Goal: Task Accomplishment & Management: Use online tool/utility

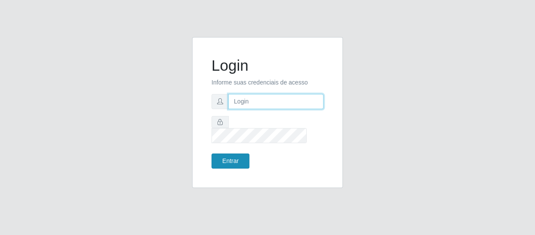
type input "[EMAIL_ADDRESS][DOMAIN_NAME]"
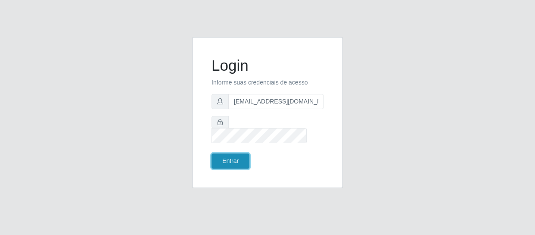
click at [238, 153] on button "Entrar" at bounding box center [230, 160] width 38 height 15
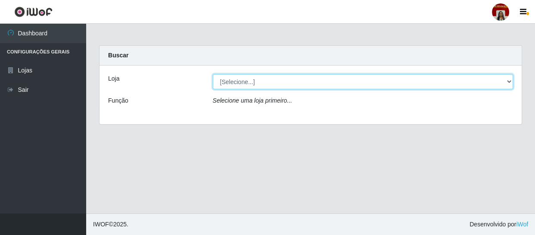
click at [509, 83] on select "[Selecione...] Mar Vermelho - Loja 04" at bounding box center [363, 81] width 300 height 15
select select "251"
click at [213, 74] on select "[Selecione...] Mar Vermelho - Loja 04" at bounding box center [363, 81] width 300 height 15
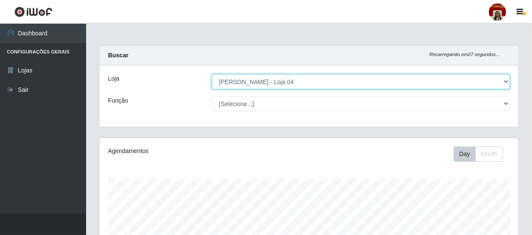
scroll to position [179, 419]
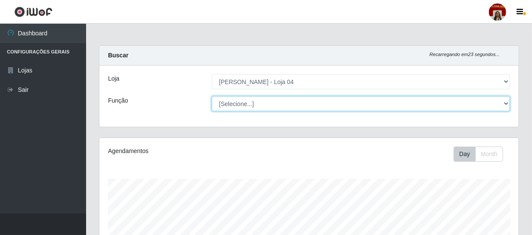
click at [508, 102] on select "[Selecione...] ASG ASG + ASG ++ Auxiliar de Depósito Auxiliar de Depósito + Aux…" at bounding box center [361, 103] width 298 height 15
click at [212, 96] on select "[Selecione...] ASG ASG + ASG ++ Auxiliar de Depósito Auxiliar de Depósito + Aux…" at bounding box center [361, 103] width 298 height 15
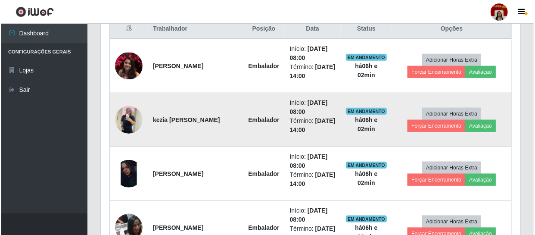
scroll to position [352, 0]
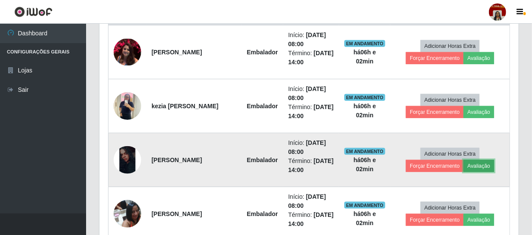
click at [483, 164] on button "Avaliação" at bounding box center [479, 166] width 31 height 12
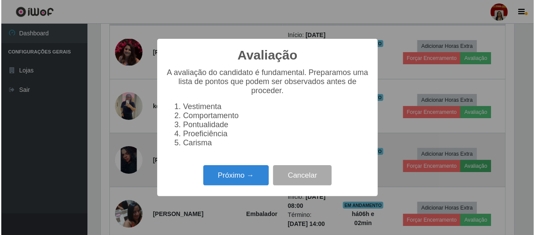
scroll to position [179, 415]
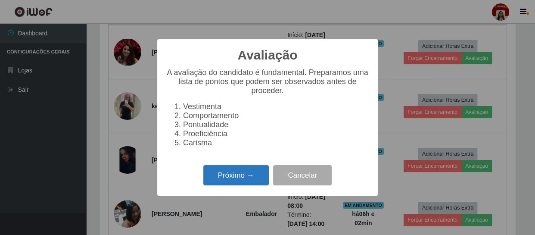
click at [251, 176] on button "Próximo →" at bounding box center [235, 175] width 65 height 20
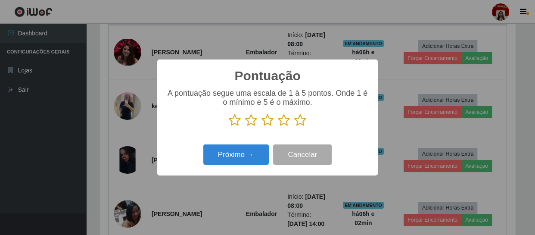
click at [298, 118] on icon at bounding box center [300, 120] width 12 height 13
click at [294, 127] on input "radio" at bounding box center [294, 127] width 0 height 0
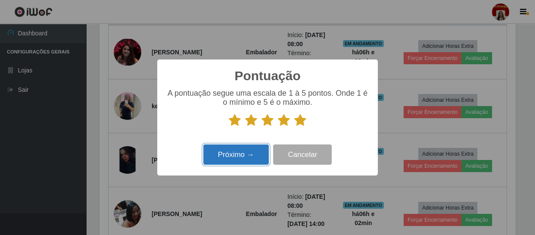
click at [263, 152] on button "Próximo →" at bounding box center [235, 154] width 65 height 20
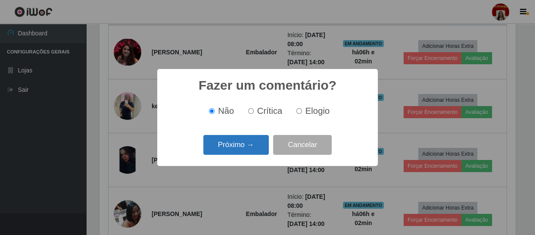
click at [263, 146] on button "Próximo →" at bounding box center [235, 145] width 65 height 20
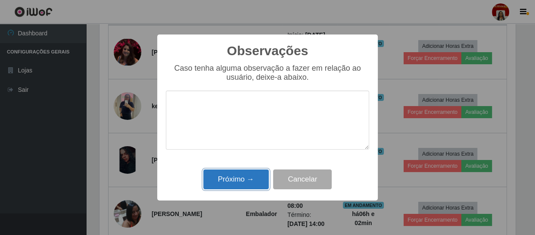
click at [259, 176] on button "Próximo →" at bounding box center [235, 179] width 65 height 20
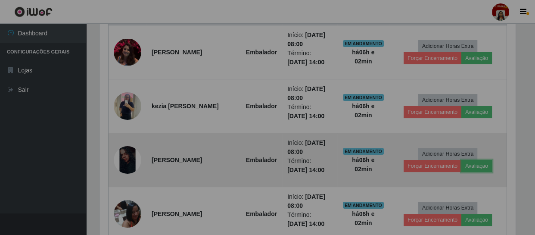
scroll to position [179, 419]
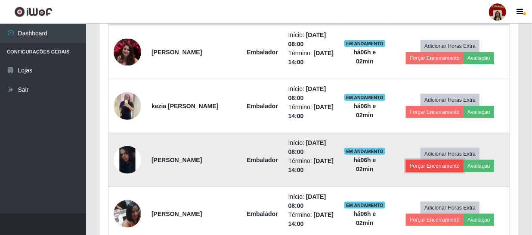
click at [439, 164] on button "Forçar Encerramento" at bounding box center [435, 166] width 58 height 12
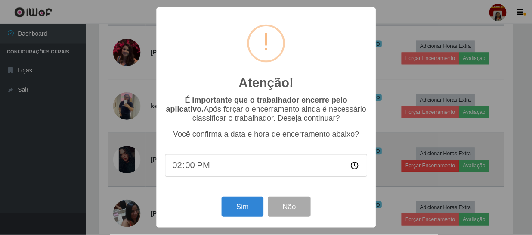
scroll to position [179, 415]
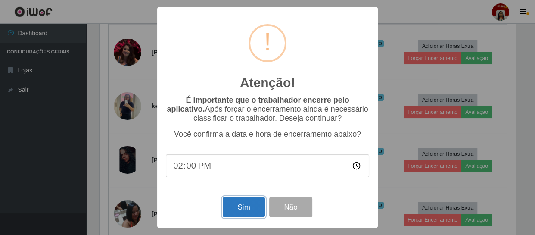
click at [247, 205] on button "Sim" at bounding box center [244, 207] width 42 height 20
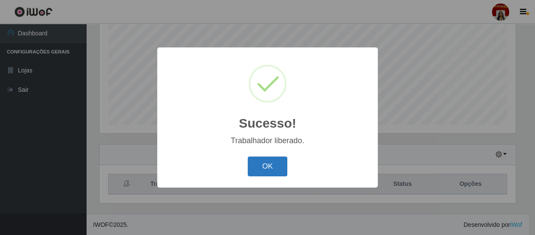
click at [268, 158] on button "OK" at bounding box center [268, 166] width 40 height 20
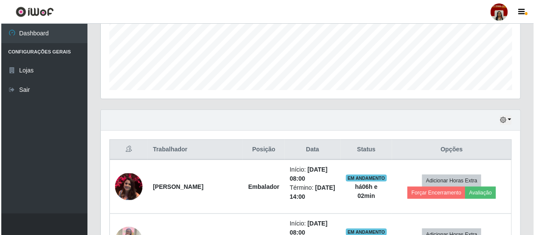
scroll to position [301, 0]
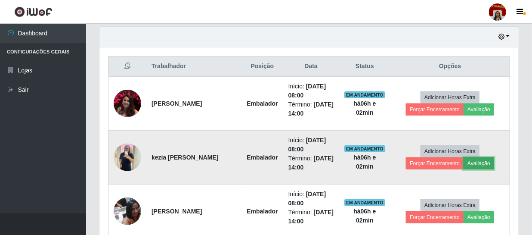
click at [476, 162] on button "Avaliação" at bounding box center [479, 163] width 31 height 12
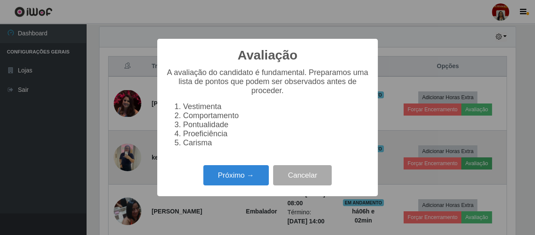
scroll to position [179, 415]
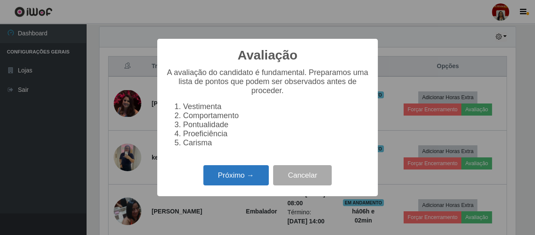
click at [248, 183] on button "Próximo →" at bounding box center [235, 175] width 65 height 20
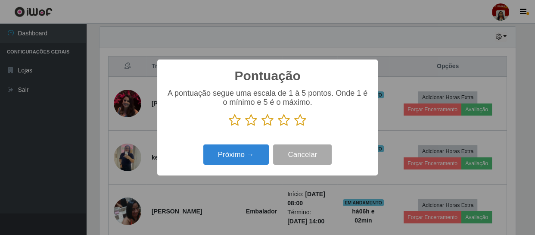
click at [305, 122] on icon at bounding box center [300, 120] width 12 height 13
click at [294, 127] on input "radio" at bounding box center [294, 127] width 0 height 0
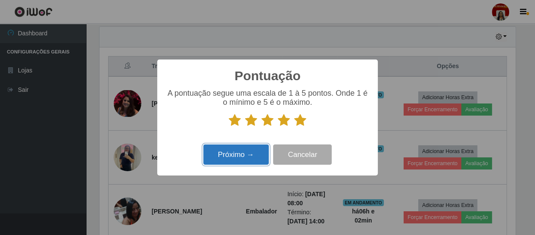
click at [244, 154] on button "Próximo →" at bounding box center [235, 154] width 65 height 20
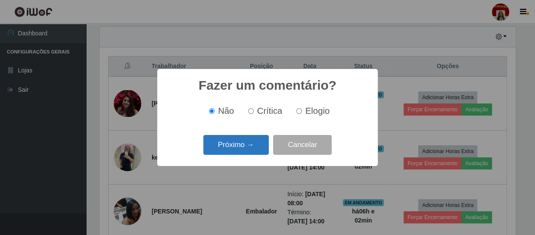
click at [251, 148] on button "Próximo →" at bounding box center [235, 145] width 65 height 20
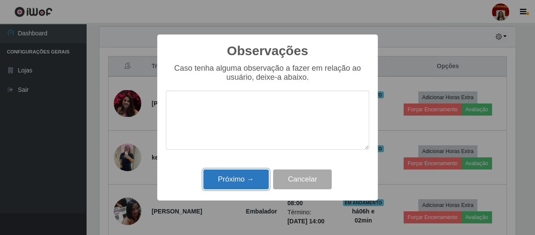
click at [253, 177] on button "Próximo →" at bounding box center [235, 179] width 65 height 20
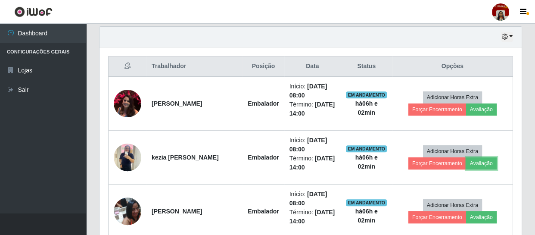
scroll to position [179, 419]
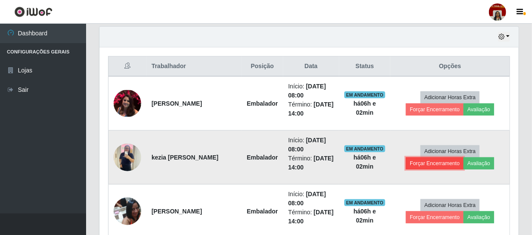
click at [412, 162] on button "Forçar Encerramento" at bounding box center [435, 163] width 58 height 12
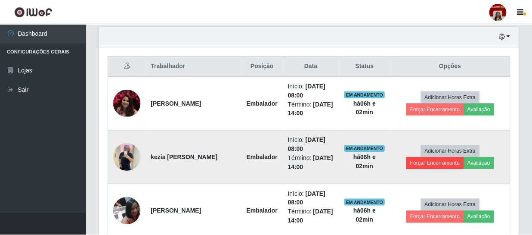
scroll to position [179, 415]
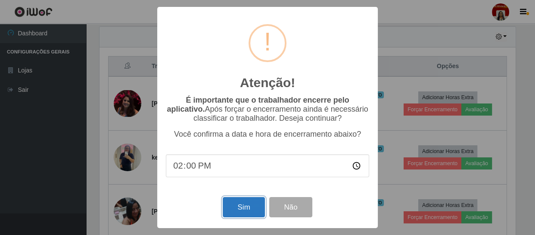
click at [251, 207] on button "Sim" at bounding box center [244, 207] width 42 height 20
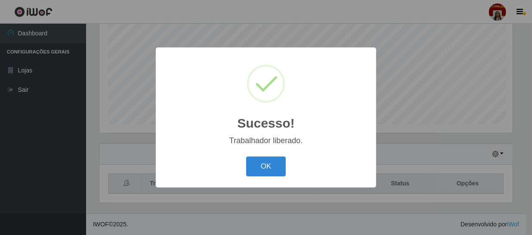
scroll to position [0, 0]
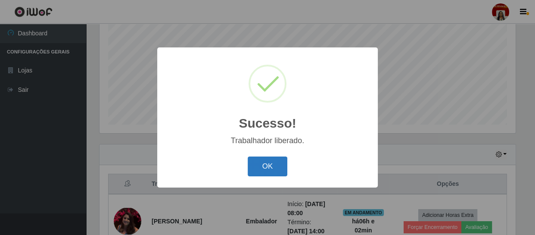
click at [263, 167] on button "OK" at bounding box center [268, 166] width 40 height 20
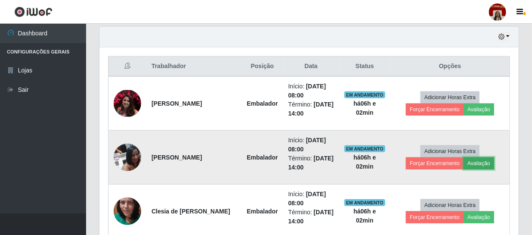
click at [477, 162] on button "Avaliação" at bounding box center [479, 163] width 31 height 12
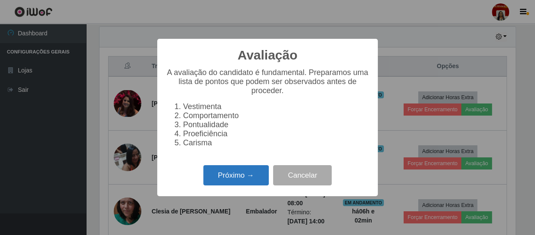
click at [255, 173] on button "Próximo →" at bounding box center [235, 175] width 65 height 20
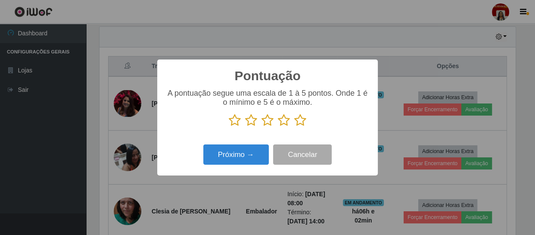
click at [298, 121] on icon at bounding box center [300, 120] width 12 height 13
click at [294, 127] on input "radio" at bounding box center [294, 127] width 0 height 0
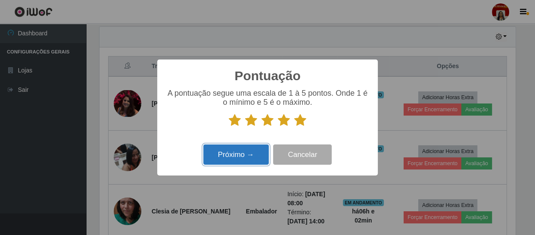
click at [253, 152] on button "Próximo →" at bounding box center [235, 154] width 65 height 20
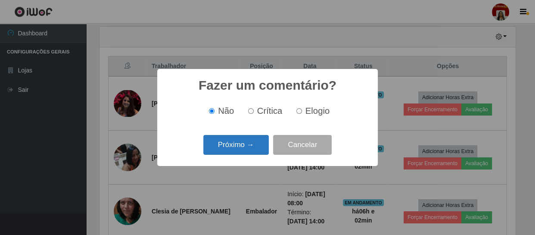
click at [257, 144] on button "Próximo →" at bounding box center [235, 145] width 65 height 20
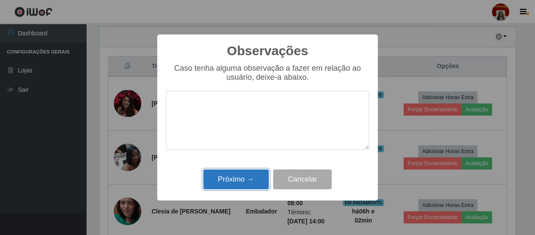
click at [251, 175] on button "Próximo →" at bounding box center [235, 179] width 65 height 20
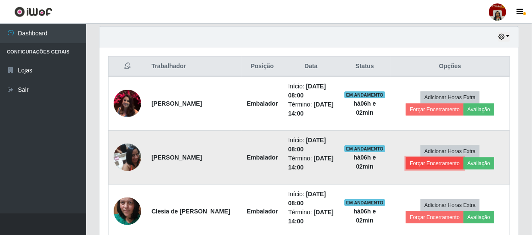
click at [433, 161] on button "Forçar Encerramento" at bounding box center [435, 163] width 58 height 12
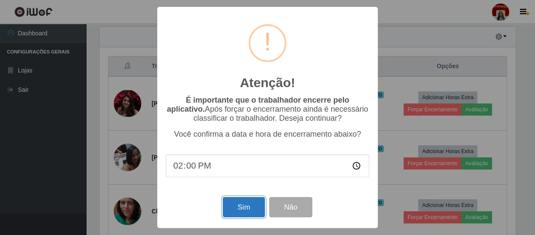
click at [253, 206] on button "Sim" at bounding box center [244, 207] width 42 height 20
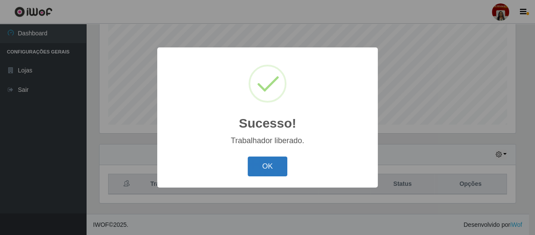
click at [278, 163] on button "OK" at bounding box center [268, 166] width 40 height 20
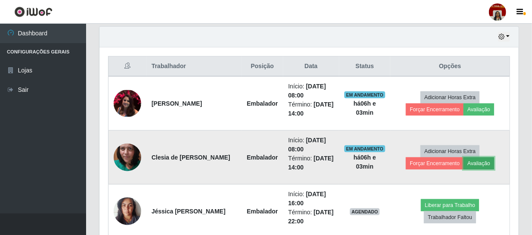
click at [474, 163] on button "Avaliação" at bounding box center [479, 163] width 31 height 12
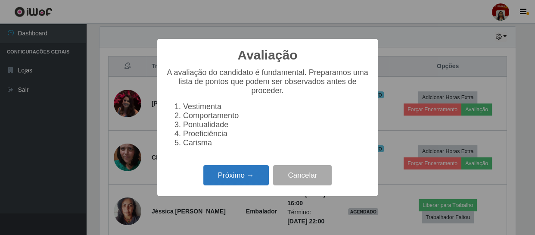
click at [249, 176] on button "Próximo →" at bounding box center [235, 175] width 65 height 20
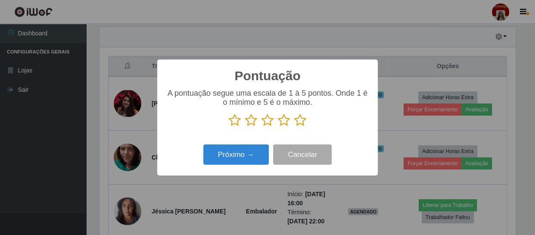
click at [301, 121] on icon at bounding box center [300, 120] width 12 height 13
click at [294, 127] on input "radio" at bounding box center [294, 127] width 0 height 0
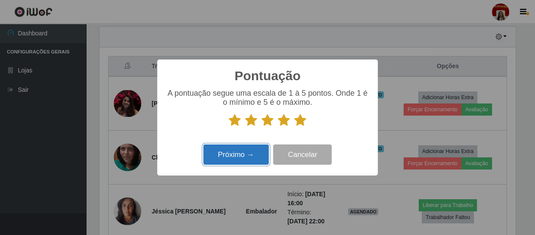
click at [245, 148] on button "Próximo →" at bounding box center [235, 154] width 65 height 20
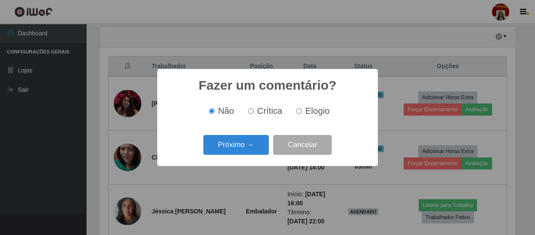
click at [245, 148] on button "Próximo →" at bounding box center [235, 145] width 65 height 20
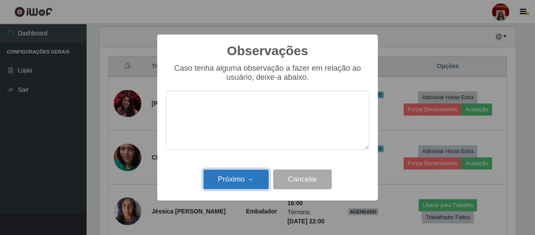
click at [248, 176] on button "Próximo →" at bounding box center [235, 179] width 65 height 20
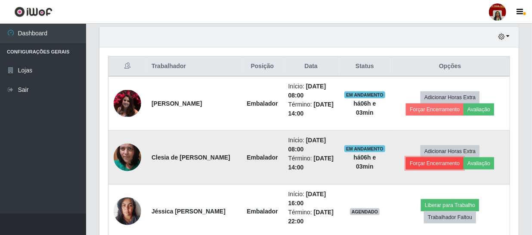
click at [419, 159] on button "Forçar Encerramento" at bounding box center [435, 163] width 58 height 12
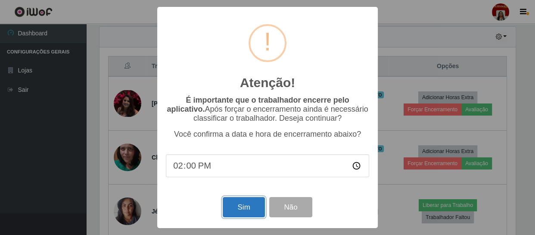
click at [228, 204] on button "Sim" at bounding box center [244, 207] width 42 height 20
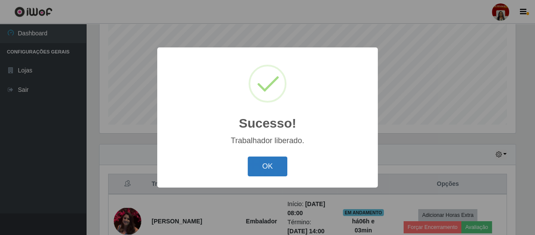
click at [268, 164] on button "OK" at bounding box center [268, 166] width 40 height 20
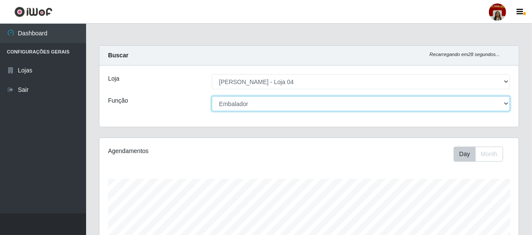
click at [504, 99] on select "[Selecione...] ASG ASG + ASG ++ Auxiliar de Depósito Auxiliar de Depósito + Aux…" at bounding box center [361, 103] width 298 height 15
click at [212, 96] on select "[Selecione...] ASG ASG + ASG ++ Auxiliar de Depósito Auxiliar de Depósito + Aux…" at bounding box center [361, 103] width 298 height 15
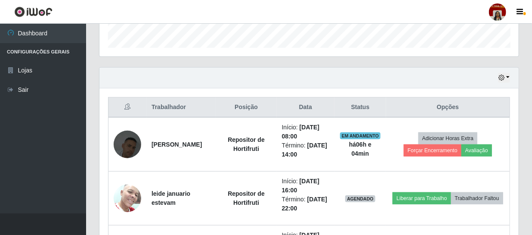
scroll to position [274, 0]
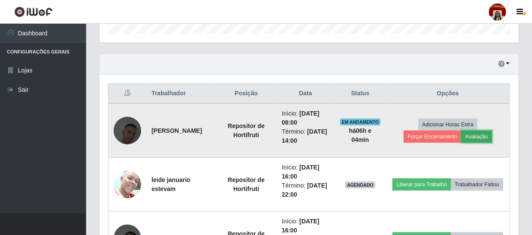
click at [487, 136] on button "Avaliação" at bounding box center [476, 136] width 31 height 12
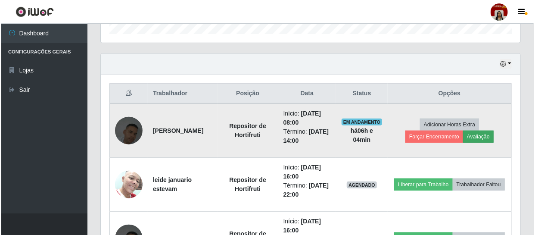
scroll to position [179, 415]
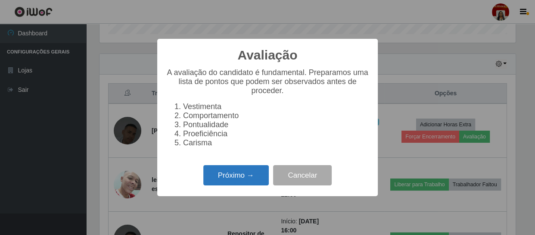
click at [233, 173] on button "Próximo →" at bounding box center [235, 175] width 65 height 20
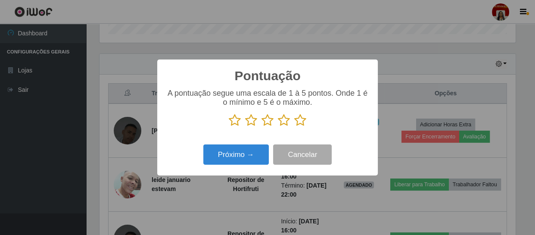
click at [303, 120] on icon at bounding box center [300, 120] width 12 height 13
click at [294, 127] on input "radio" at bounding box center [294, 127] width 0 height 0
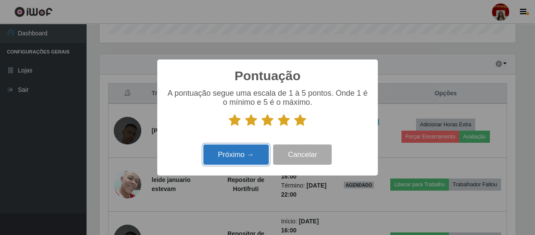
click at [254, 160] on button "Próximo →" at bounding box center [235, 154] width 65 height 20
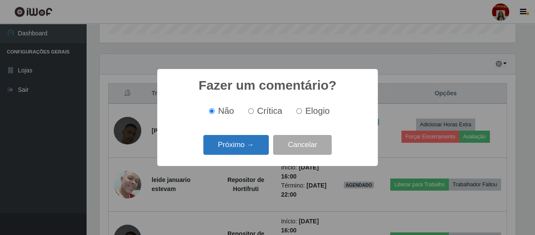
click at [253, 151] on button "Próximo →" at bounding box center [235, 145] width 65 height 20
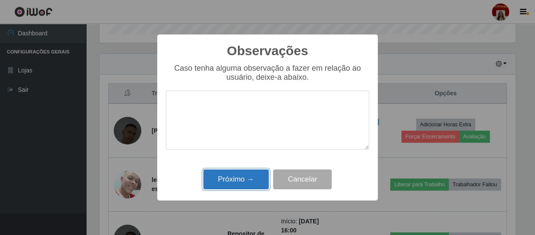
click at [254, 181] on button "Próximo →" at bounding box center [235, 179] width 65 height 20
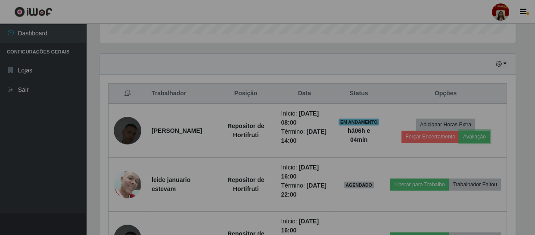
scroll to position [179, 419]
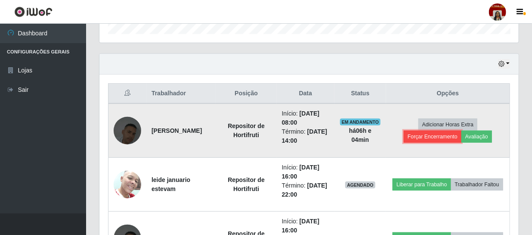
click at [430, 135] on button "Forçar Encerramento" at bounding box center [433, 136] width 58 height 12
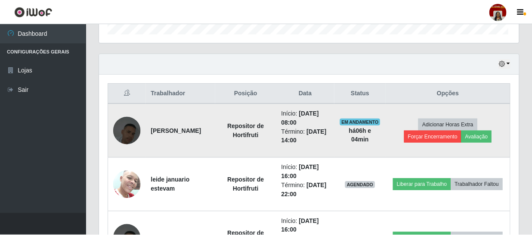
scroll to position [179, 415]
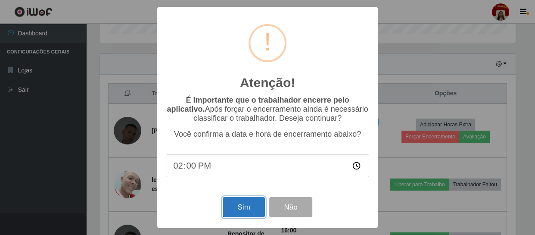
click at [246, 204] on button "Sim" at bounding box center [244, 207] width 42 height 20
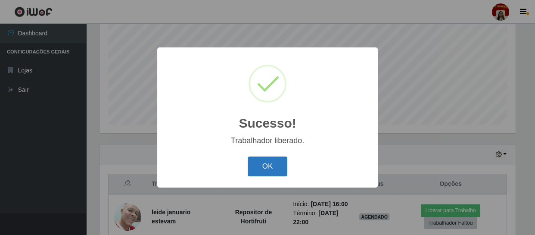
click at [267, 168] on button "OK" at bounding box center [268, 166] width 40 height 20
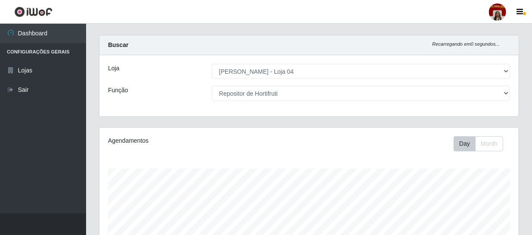
scroll to position [0, 0]
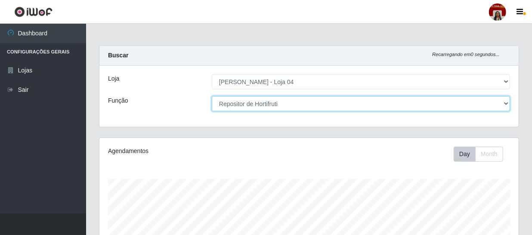
click at [507, 103] on select "[Selecione...] ASG ASG + ASG ++ Auxiliar de Depósito Auxiliar de Depósito + Aux…" at bounding box center [361, 103] width 298 height 15
select select "1"
click at [212, 96] on select "[Selecione...] ASG ASG + ASG ++ Auxiliar de Depósito Auxiliar de Depósito + Aux…" at bounding box center [361, 103] width 298 height 15
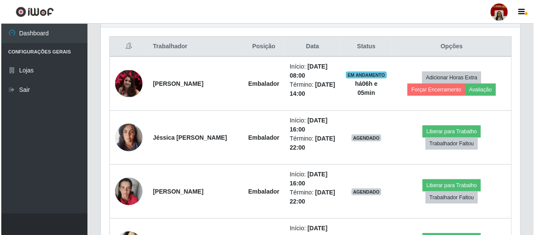
scroll to position [352, 0]
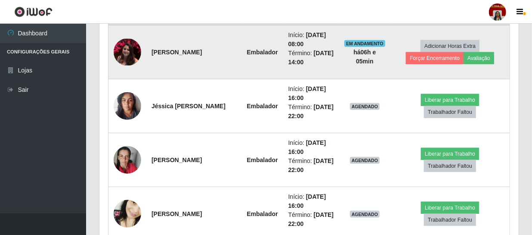
click at [133, 55] on img at bounding box center [128, 52] width 28 height 27
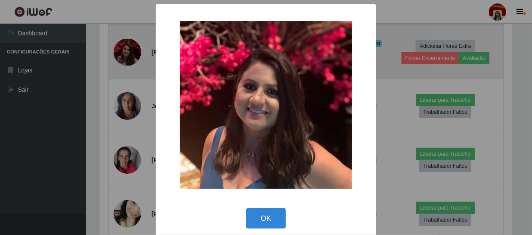
scroll to position [179, 415]
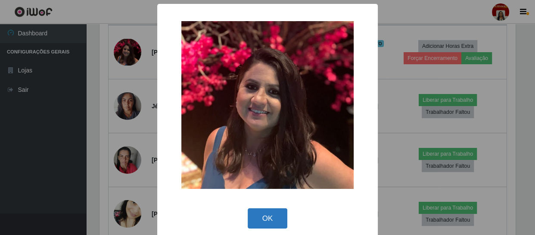
click at [270, 216] on button "OK" at bounding box center [268, 218] width 40 height 20
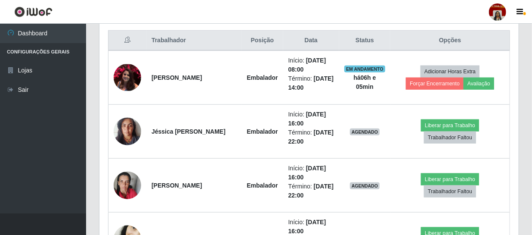
scroll to position [313, 0]
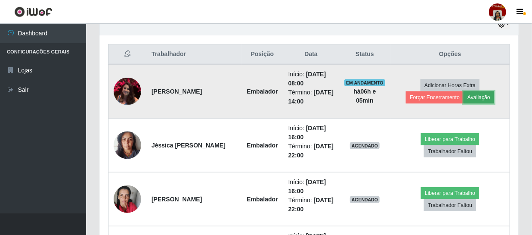
click at [471, 96] on button "Avaliação" at bounding box center [479, 97] width 31 height 12
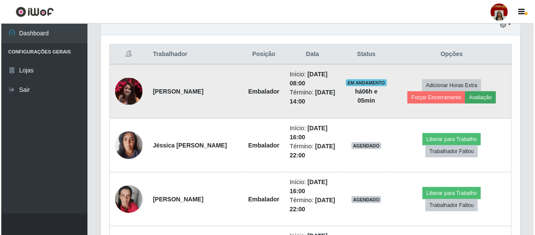
scroll to position [179, 415]
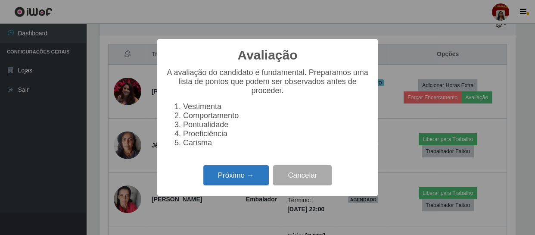
click at [237, 184] on button "Próximo →" at bounding box center [235, 175] width 65 height 20
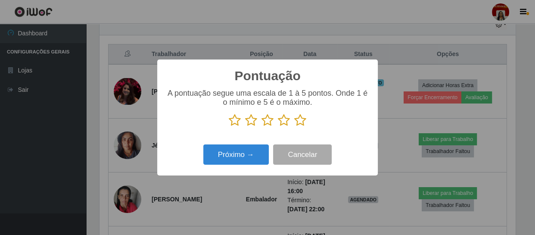
click at [300, 121] on icon at bounding box center [300, 120] width 12 height 13
click at [294, 127] on input "radio" at bounding box center [294, 127] width 0 height 0
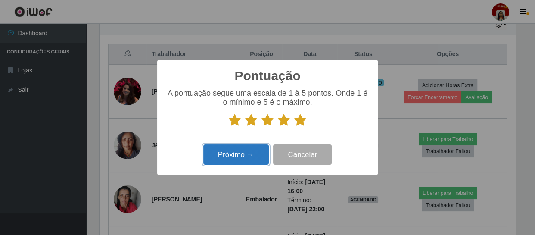
click at [236, 158] on button "Próximo →" at bounding box center [235, 154] width 65 height 20
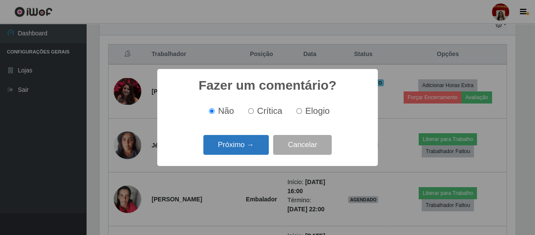
click at [242, 150] on button "Próximo →" at bounding box center [235, 145] width 65 height 20
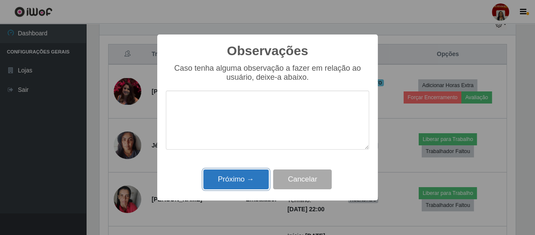
click at [244, 176] on button "Próximo →" at bounding box center [235, 179] width 65 height 20
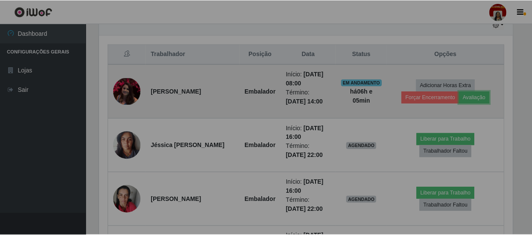
scroll to position [430262, 430021]
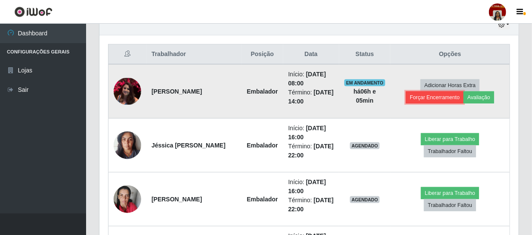
click at [439, 95] on button "Forçar Encerramento" at bounding box center [435, 97] width 58 height 12
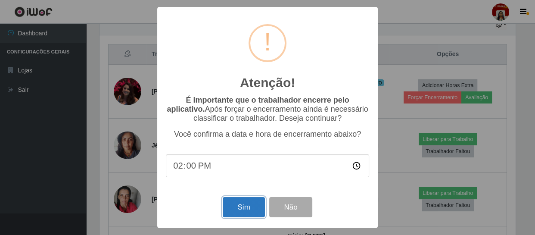
click at [252, 206] on button "Sim" at bounding box center [244, 207] width 42 height 20
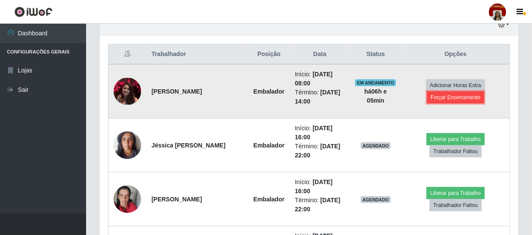
click at [446, 95] on button "Forçar Encerramento" at bounding box center [456, 97] width 58 height 12
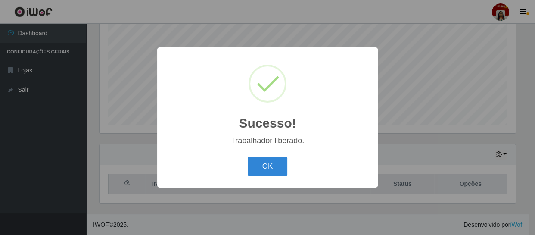
click at [237, 208] on div "Sucesso! × Trabalhador liberado. OK Cancel" at bounding box center [267, 117] width 535 height 235
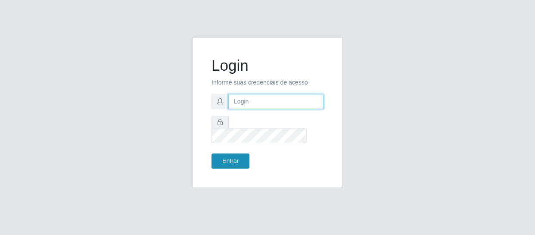
type input "[EMAIL_ADDRESS][DOMAIN_NAME]"
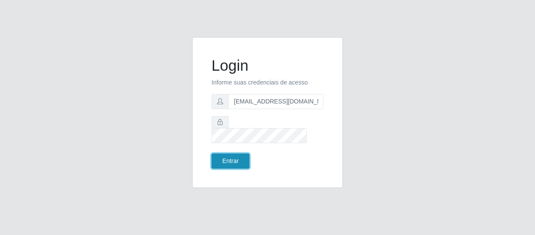
click at [227, 154] on button "Entrar" at bounding box center [230, 160] width 38 height 15
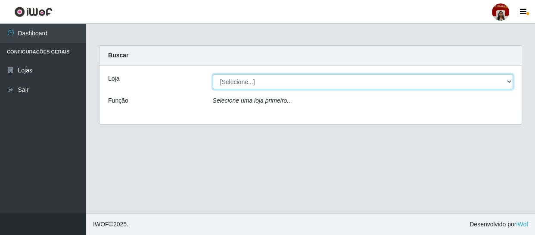
click at [506, 80] on select "[Selecione...] Mar Vermelho - Loja 04" at bounding box center [363, 81] width 300 height 15
select select "251"
click at [213, 74] on select "[Selecione...] Mar Vermelho - Loja 04" at bounding box center [363, 81] width 300 height 15
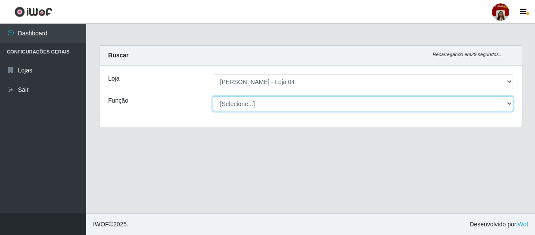
click at [508, 106] on select "[Selecione...] ASG ASG + ASG ++ Auxiliar de Depósito Auxiliar de Depósito + Aux…" at bounding box center [363, 103] width 300 height 15
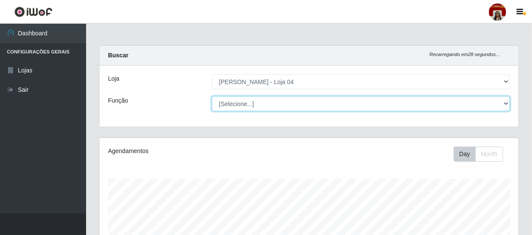
scroll to position [179, 419]
select select "22"
click at [212, 96] on select "[Selecione...] ASG ASG + ASG ++ Auxiliar de Depósito Auxiliar de Depósito + Aux…" at bounding box center [361, 103] width 298 height 15
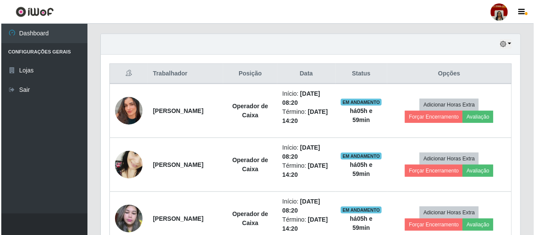
scroll to position [313, 0]
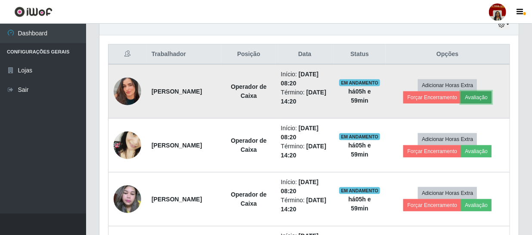
click at [485, 99] on button "Avaliação" at bounding box center [476, 97] width 31 height 12
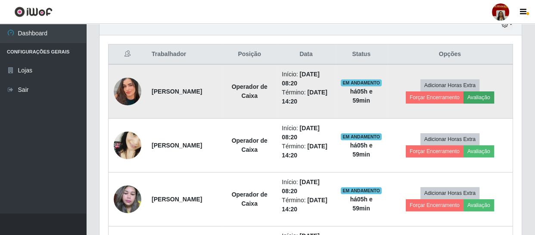
scroll to position [179, 415]
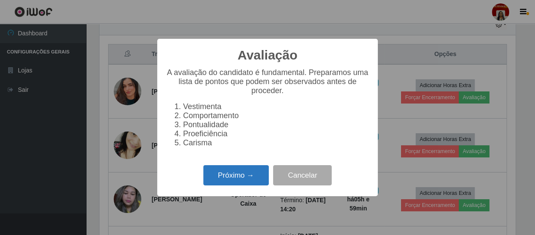
click at [250, 173] on button "Próximo →" at bounding box center [235, 175] width 65 height 20
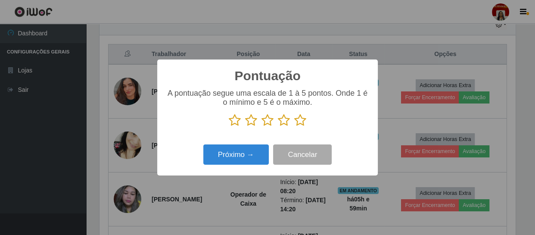
scroll to position [430262, 430024]
click at [300, 122] on icon at bounding box center [300, 120] width 12 height 13
click at [294, 127] on input "radio" at bounding box center [294, 127] width 0 height 0
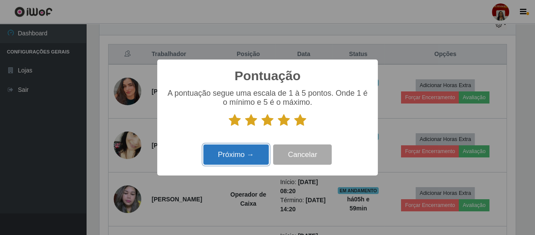
click at [236, 161] on button "Próximo →" at bounding box center [235, 154] width 65 height 20
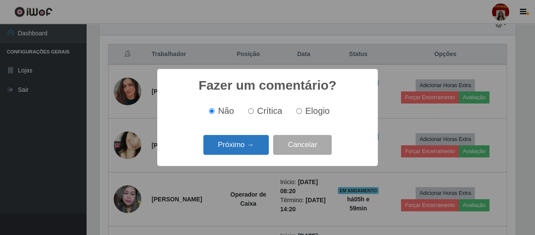
click at [239, 151] on button "Próximo →" at bounding box center [235, 145] width 65 height 20
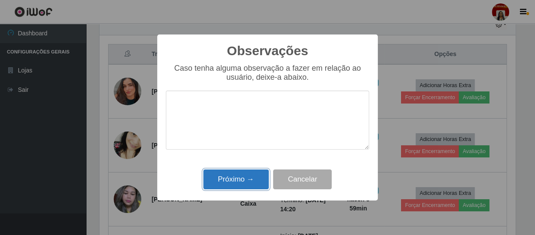
click at [234, 175] on button "Próximo →" at bounding box center [235, 179] width 65 height 20
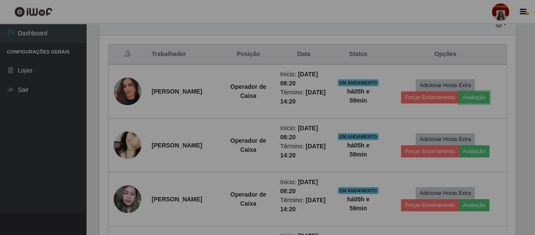
scroll to position [179, 419]
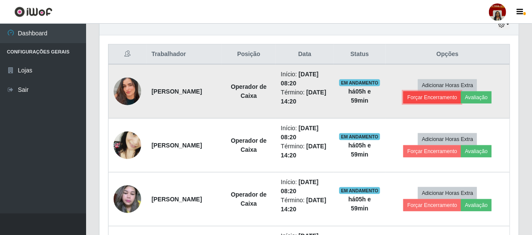
click at [428, 99] on button "Forçar Encerramento" at bounding box center [432, 97] width 58 height 12
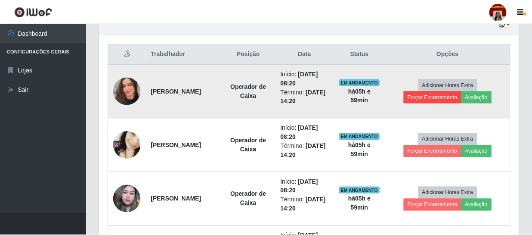
scroll to position [179, 415]
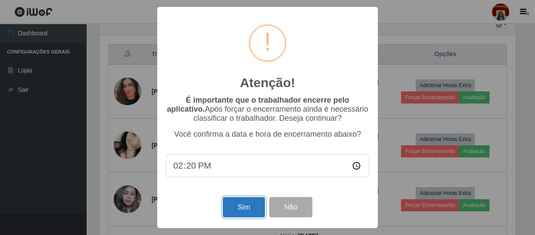
click at [236, 207] on button "Sim" at bounding box center [244, 207] width 42 height 20
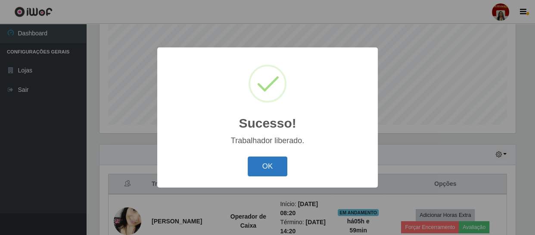
click at [267, 170] on button "OK" at bounding box center [268, 166] width 40 height 20
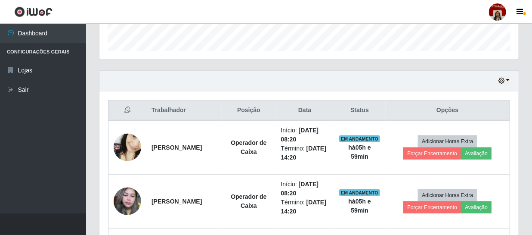
scroll to position [262, 0]
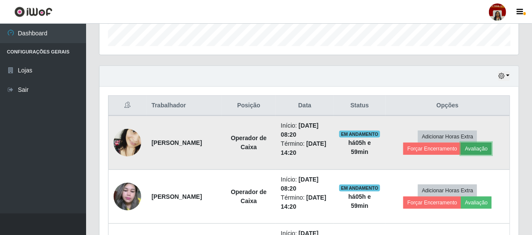
click at [490, 146] on button "Avaliação" at bounding box center [476, 148] width 31 height 12
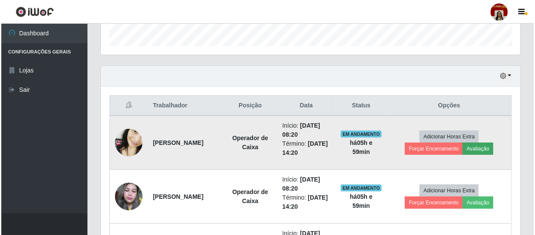
scroll to position [179, 415]
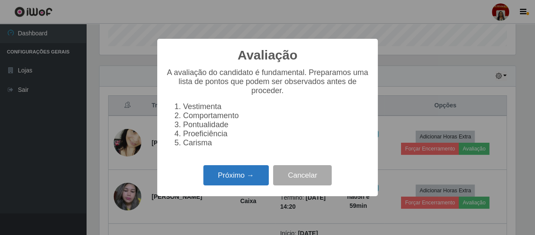
click at [221, 182] on button "Próximo →" at bounding box center [235, 175] width 65 height 20
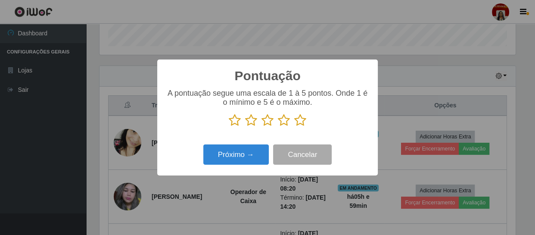
scroll to position [430262, 430024]
click at [300, 122] on icon at bounding box center [300, 120] width 12 height 13
click at [294, 127] on input "radio" at bounding box center [294, 127] width 0 height 0
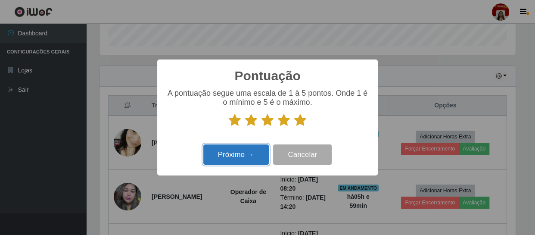
click at [247, 151] on button "Próximo →" at bounding box center [235, 154] width 65 height 20
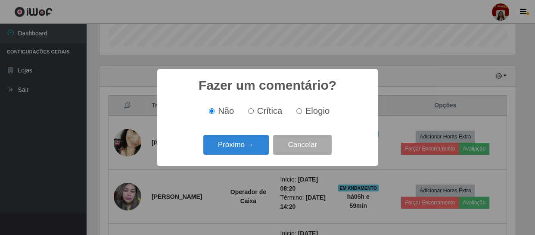
click at [247, 151] on button "Próximo →" at bounding box center [235, 145] width 65 height 20
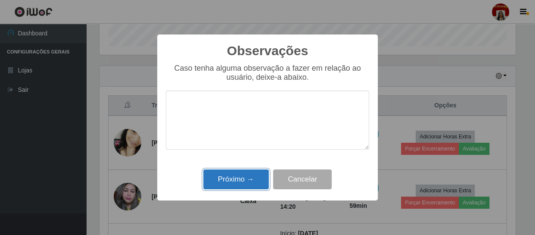
click at [237, 180] on button "Próximo →" at bounding box center [235, 179] width 65 height 20
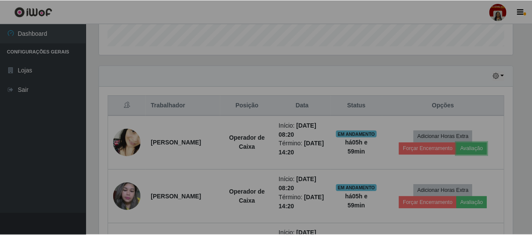
scroll to position [179, 419]
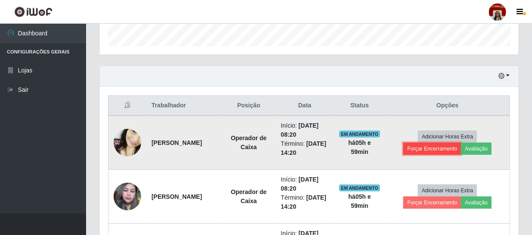
click at [427, 144] on button "Forçar Encerramento" at bounding box center [432, 148] width 58 height 12
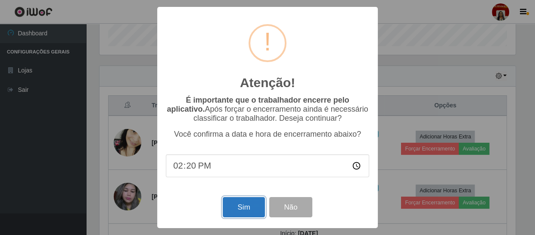
click at [239, 211] on button "Sim" at bounding box center [244, 207] width 42 height 20
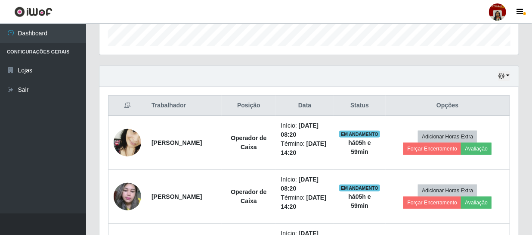
scroll to position [0, 0]
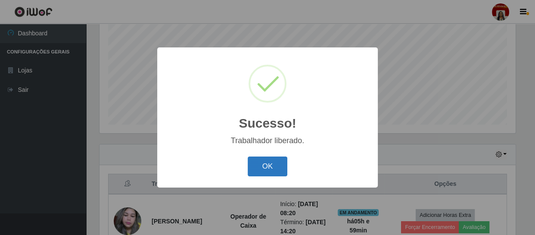
click at [271, 164] on button "OK" at bounding box center [268, 166] width 40 height 20
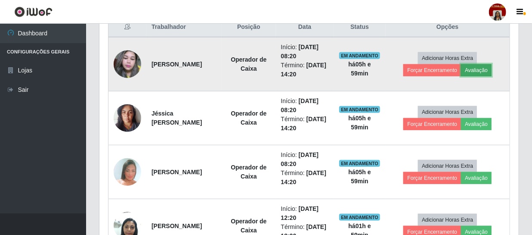
click at [483, 67] on button "Avaliação" at bounding box center [476, 70] width 31 height 12
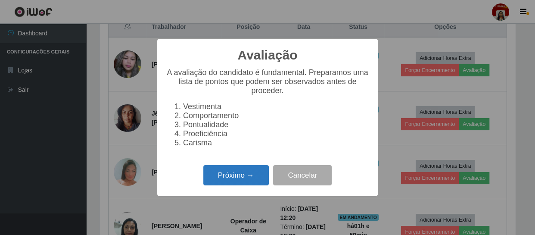
click at [217, 175] on button "Próximo →" at bounding box center [235, 175] width 65 height 20
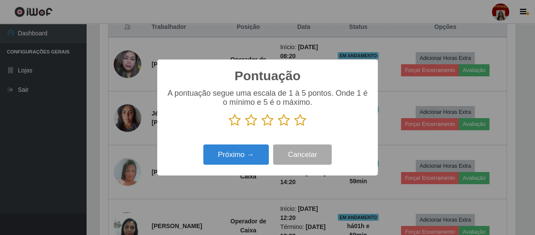
click at [298, 119] on icon at bounding box center [300, 120] width 12 height 13
click at [294, 127] on input "radio" at bounding box center [294, 127] width 0 height 0
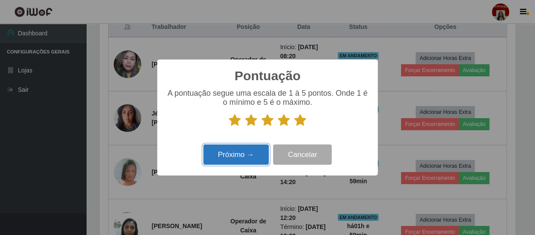
click at [233, 151] on button "Próximo →" at bounding box center [235, 154] width 65 height 20
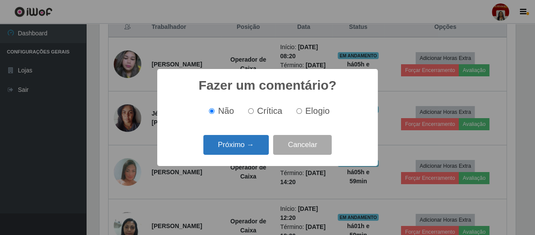
click at [239, 148] on button "Próximo →" at bounding box center [235, 145] width 65 height 20
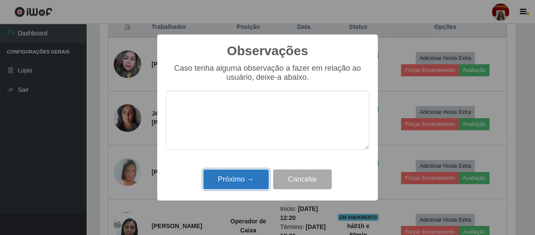
click at [227, 177] on button "Próximo →" at bounding box center [235, 179] width 65 height 20
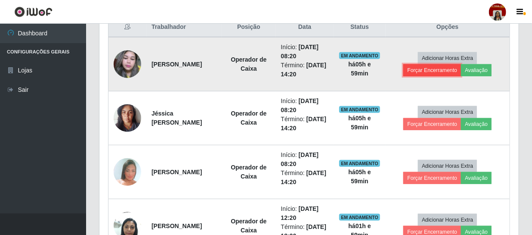
click at [437, 69] on button "Forçar Encerramento" at bounding box center [432, 70] width 58 height 12
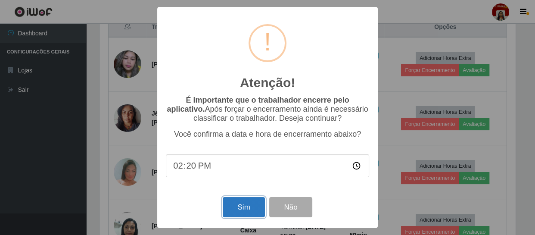
click at [238, 208] on button "Sim" at bounding box center [244, 207] width 42 height 20
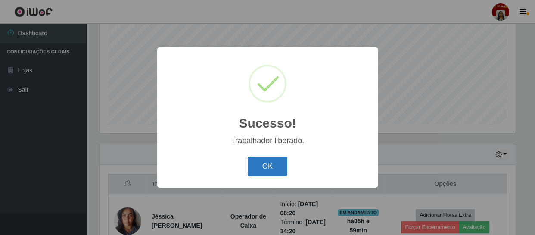
click at [256, 164] on button "OK" at bounding box center [268, 166] width 40 height 20
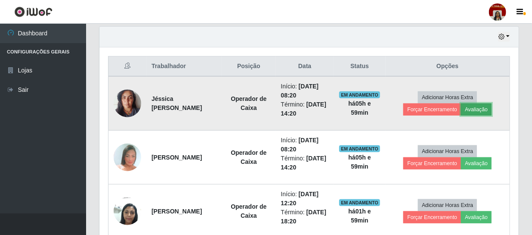
click at [486, 110] on button "Avaliação" at bounding box center [476, 109] width 31 height 12
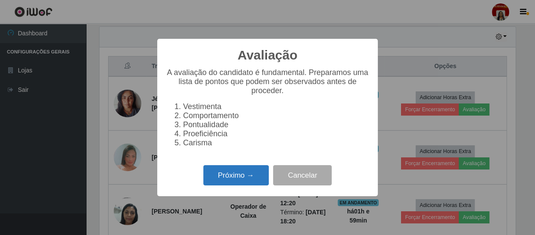
click at [232, 180] on button "Próximo →" at bounding box center [235, 175] width 65 height 20
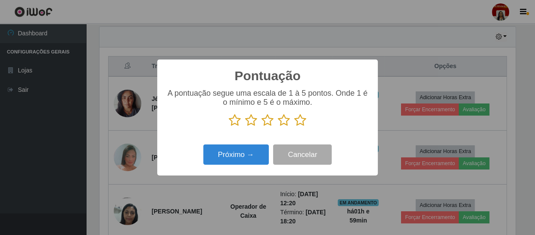
click at [300, 121] on icon at bounding box center [300, 120] width 12 height 13
click at [294, 127] on input "radio" at bounding box center [294, 127] width 0 height 0
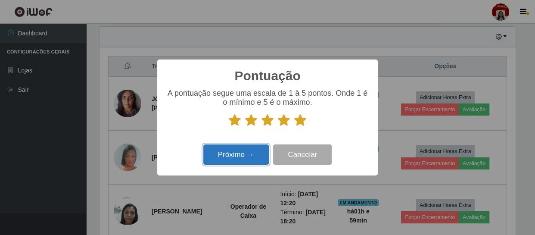
click at [250, 154] on button "Próximo →" at bounding box center [235, 154] width 65 height 20
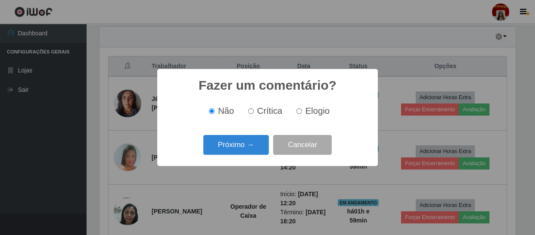
click at [250, 154] on button "Próximo →" at bounding box center [235, 145] width 65 height 20
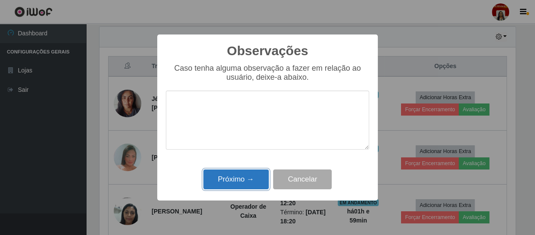
click at [237, 177] on button "Próximo →" at bounding box center [235, 179] width 65 height 20
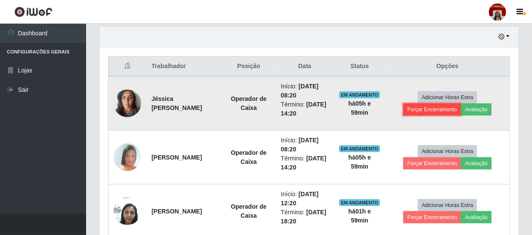
click at [427, 110] on button "Forçar Encerramento" at bounding box center [432, 109] width 58 height 12
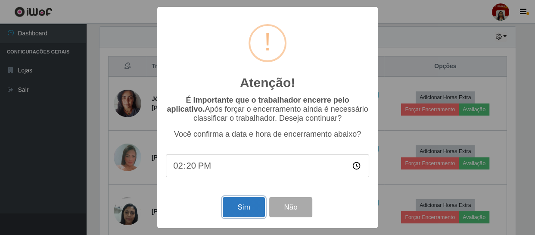
click at [256, 208] on button "Sim" at bounding box center [244, 207] width 42 height 20
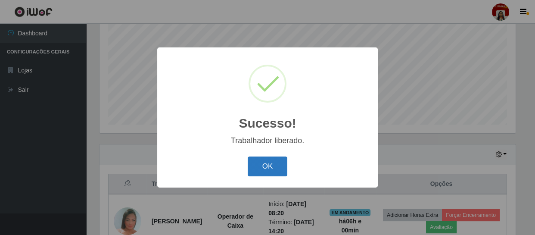
click at [254, 169] on button "OK" at bounding box center [268, 166] width 40 height 20
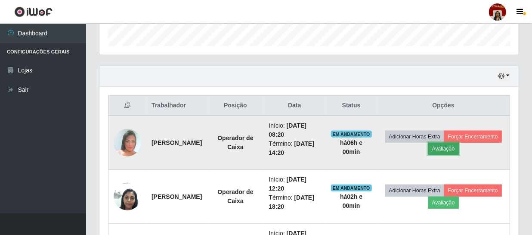
click at [459, 146] on button "Avaliação" at bounding box center [443, 148] width 31 height 12
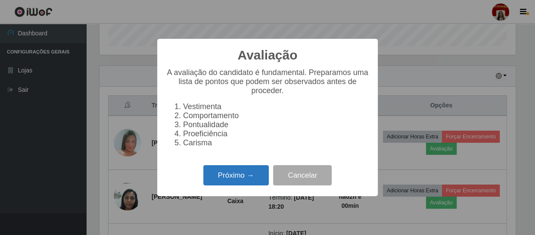
click at [225, 171] on button "Próximo →" at bounding box center [235, 175] width 65 height 20
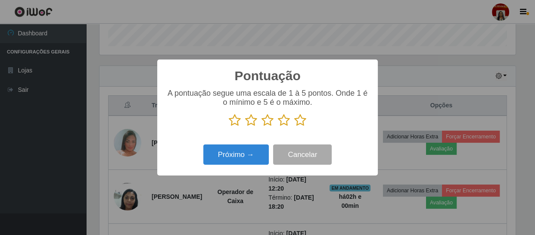
click at [299, 119] on icon at bounding box center [300, 120] width 12 height 13
click at [294, 127] on input "radio" at bounding box center [294, 127] width 0 height 0
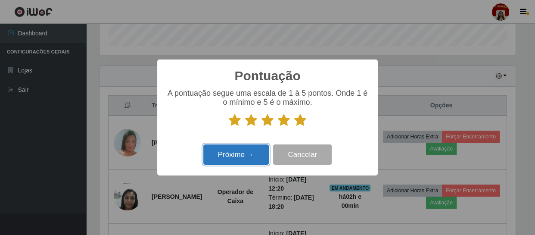
click at [228, 159] on button "Próximo →" at bounding box center [235, 154] width 65 height 20
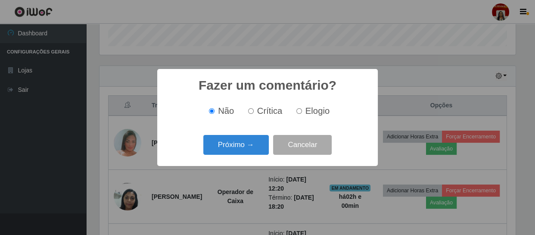
click at [230, 160] on div "Fazer um comentário? × Não Crítica Elogio Próximo → Cancelar" at bounding box center [267, 117] width 220 height 96
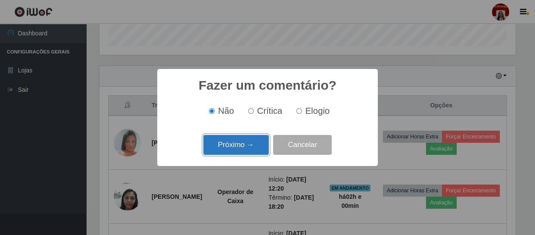
click at [229, 149] on button "Próximo →" at bounding box center [235, 145] width 65 height 20
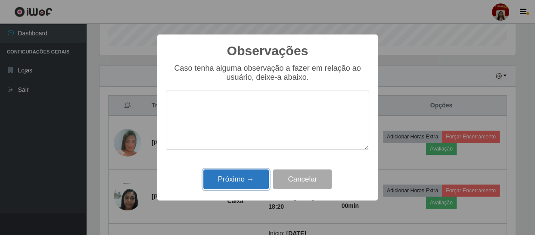
click at [231, 174] on button "Próximo →" at bounding box center [235, 179] width 65 height 20
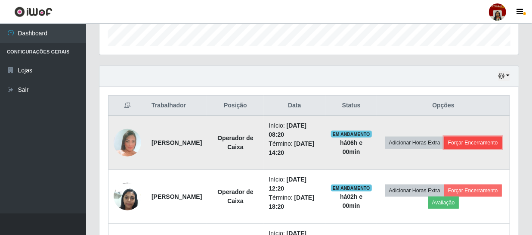
click at [444, 146] on button "Forçar Encerramento" at bounding box center [473, 142] width 58 height 12
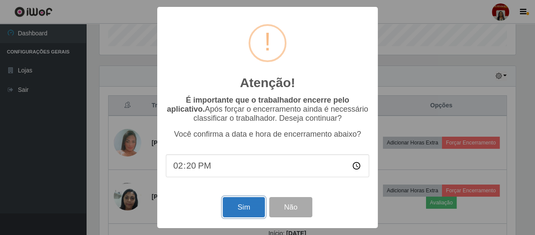
click at [241, 210] on button "Sim" at bounding box center [244, 207] width 42 height 20
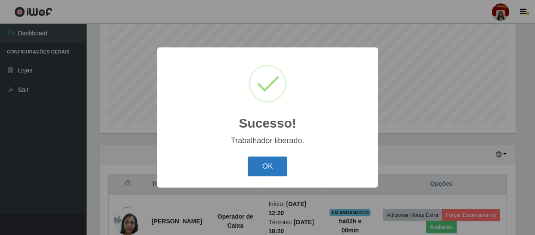
click at [263, 167] on button "OK" at bounding box center [268, 166] width 40 height 20
